Goal: Task Accomplishment & Management: Manage account settings

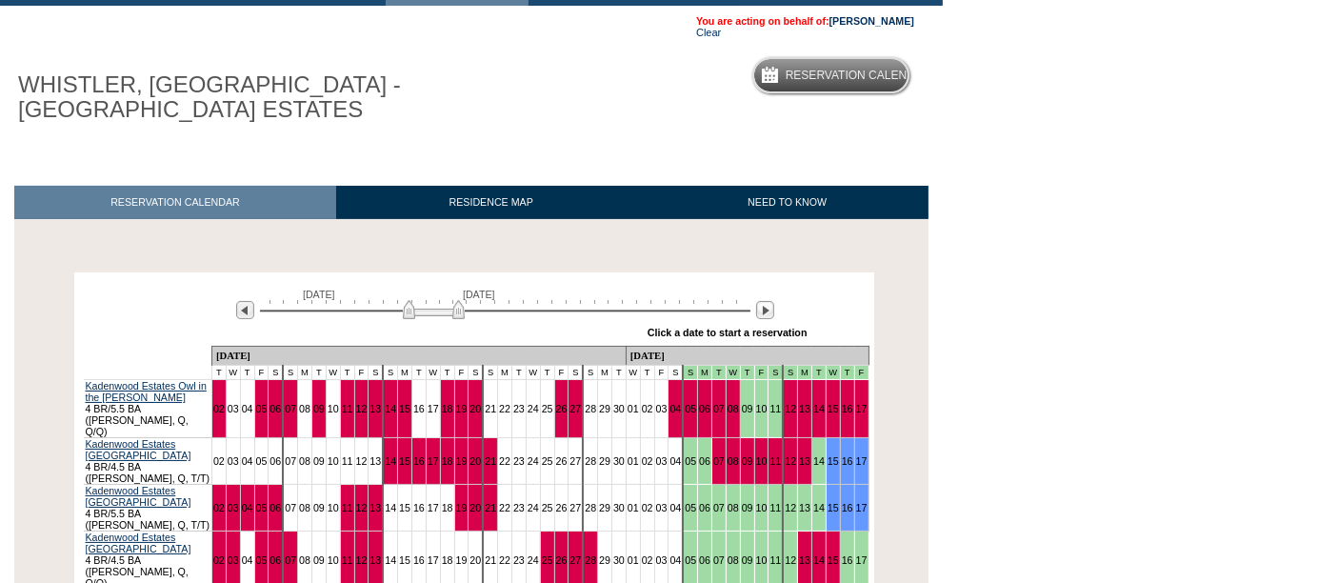
scroll to position [129, 0]
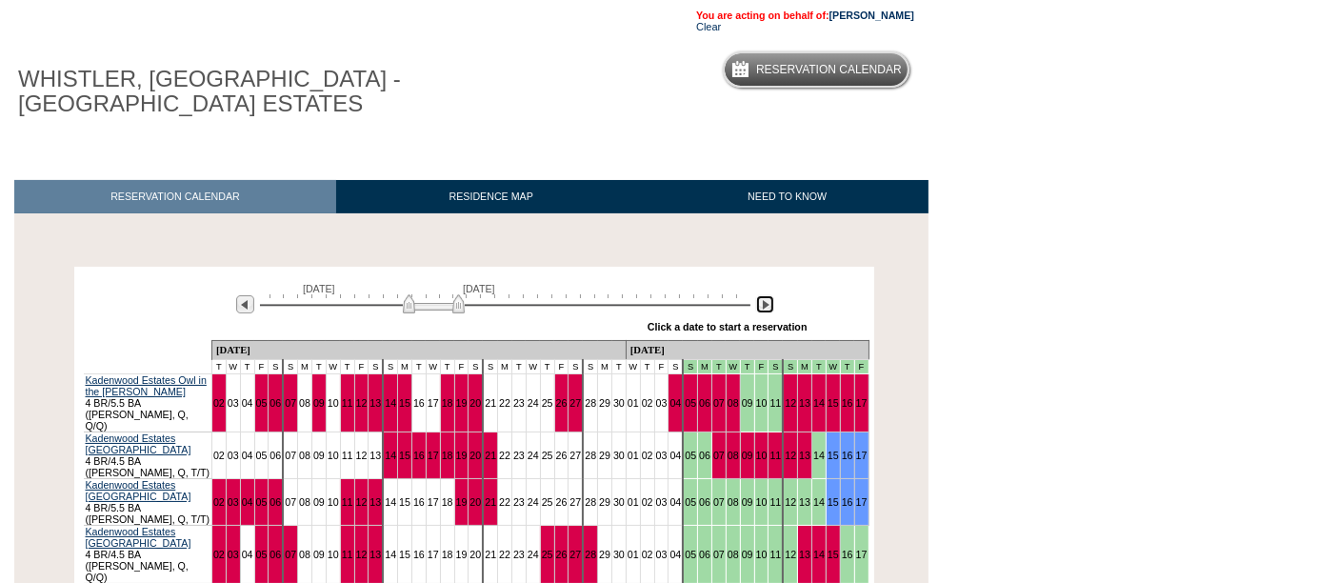
click at [764, 307] on img at bounding box center [765, 304] width 18 height 18
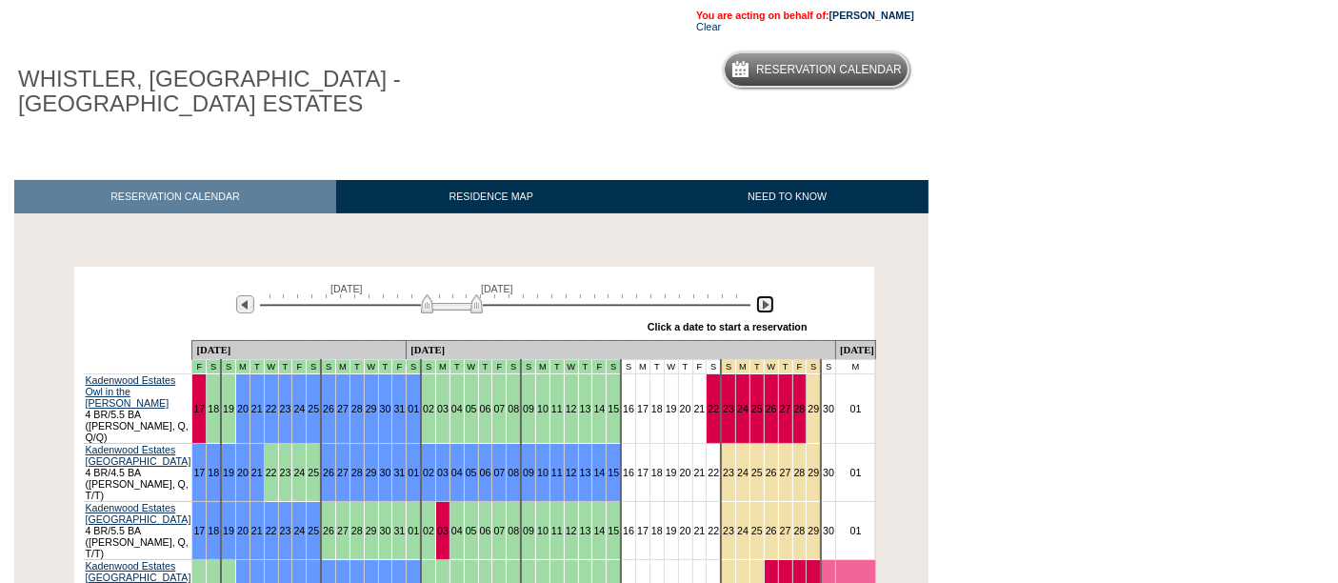
click at [764, 307] on img at bounding box center [765, 304] width 18 height 18
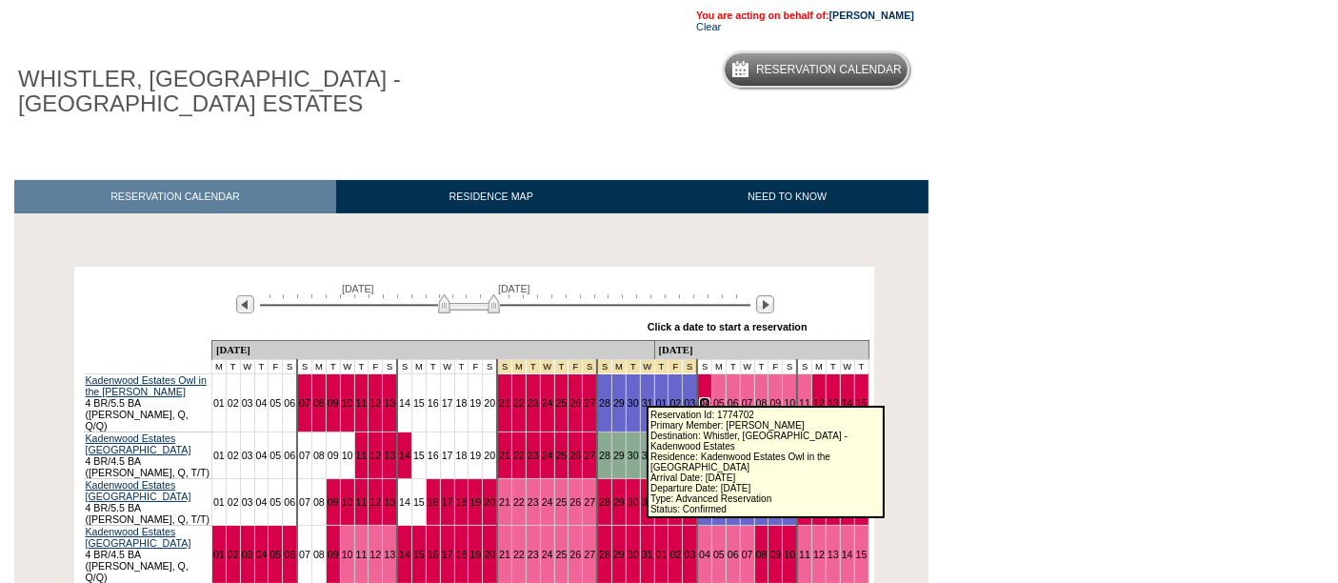
click at [699, 397] on link "04" at bounding box center [704, 402] width 11 height 11
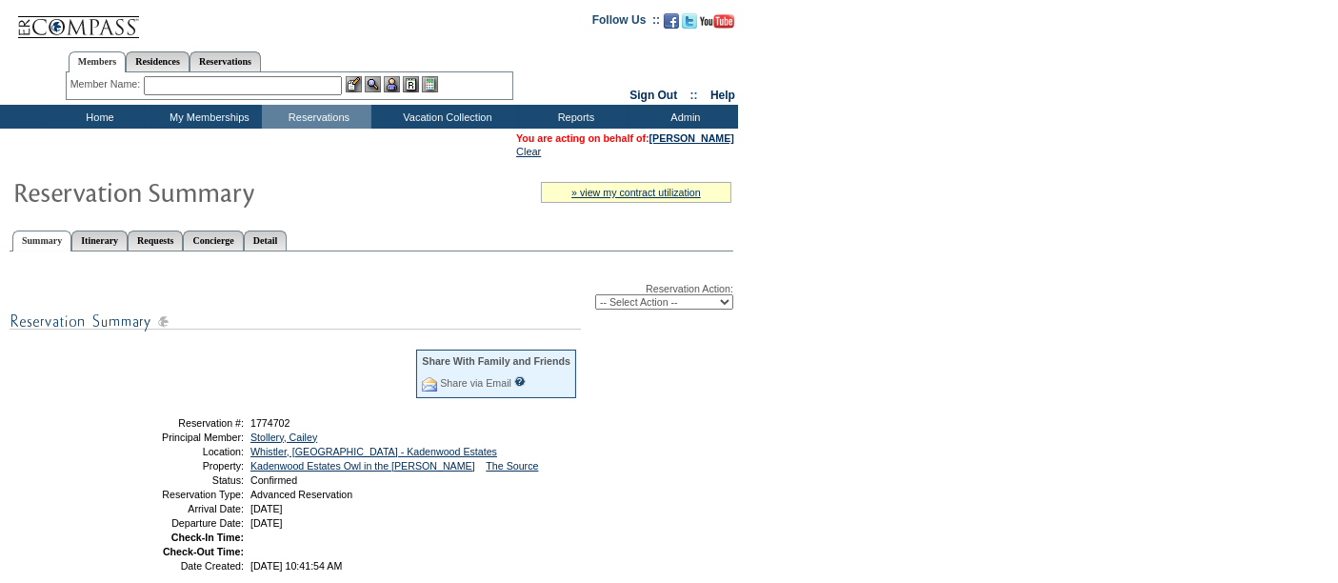
click at [641, 303] on select "-- Select Action -- Modify Reservation Dates Modify Reservation Cost Modify Occ…" at bounding box center [664, 301] width 138 height 15
select select "CancelRes"
click at [595, 294] on select "-- Select Action -- Modify Reservation Dates Modify Reservation Cost Modify Occ…" at bounding box center [664, 301] width 138 height 15
